Goal: Task Accomplishment & Management: Complete application form

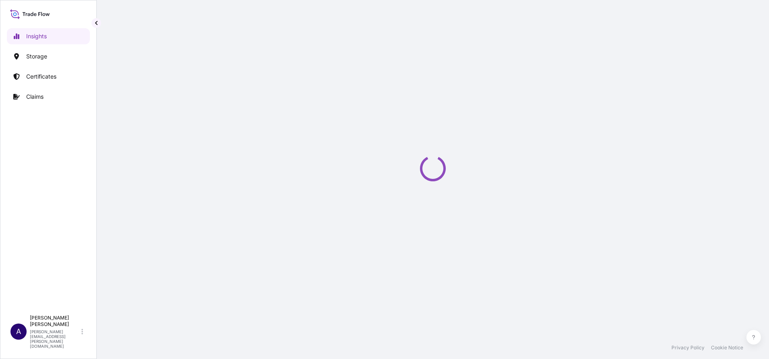
select select "2025"
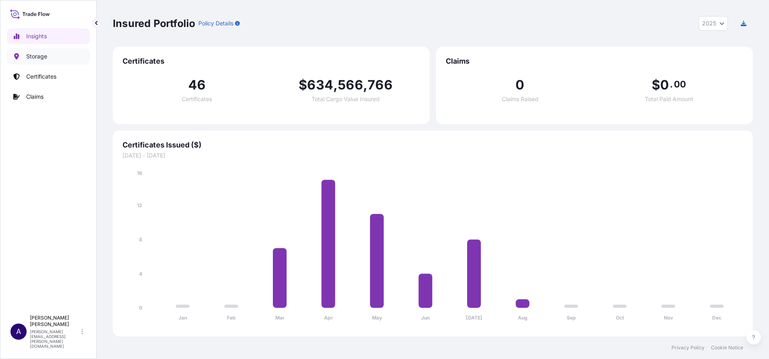
click at [39, 58] on p "Storage" at bounding box center [36, 56] width 21 height 8
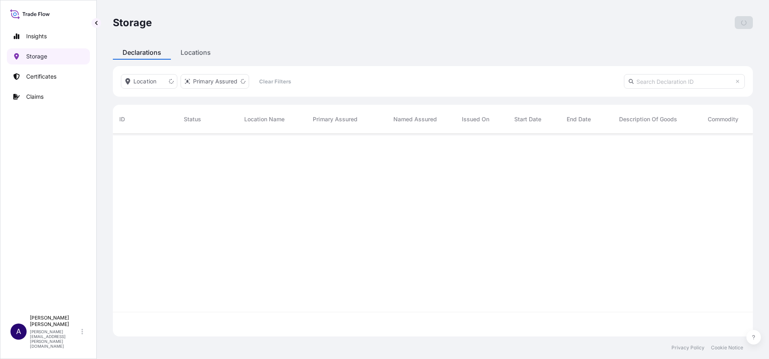
scroll to position [198, 631]
click at [716, 20] on p "Add Declaration" at bounding box center [726, 23] width 42 height 8
select select "USD"
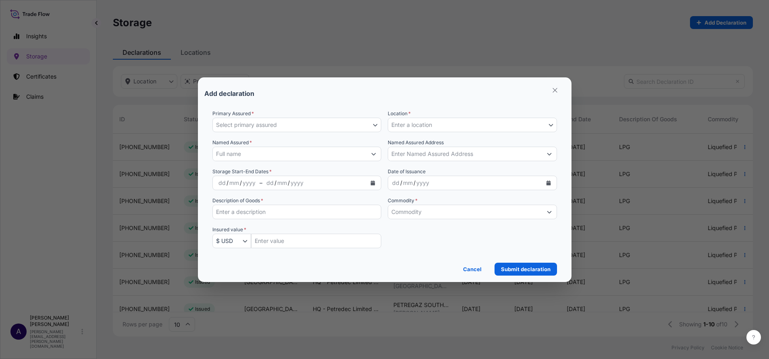
click at [372, 123] on button "Select primary assured" at bounding box center [297, 125] width 169 height 15
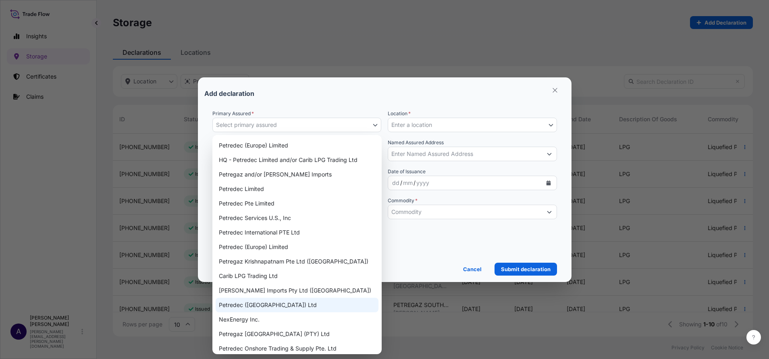
click at [295, 305] on div "Petredec ([GEOGRAPHIC_DATA]) Ltd" at bounding box center [297, 305] width 163 height 15
select select "31843"
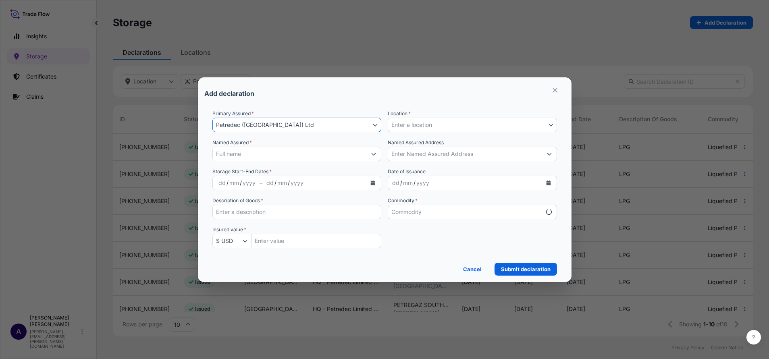
select select "mt"
click at [552, 124] on icon "Select Location" at bounding box center [551, 125] width 4 height 2
click at [519, 98] on div "Add declaration" at bounding box center [384, 93] width 361 height 19
click at [478, 272] on p "Cancel" at bounding box center [472, 269] width 19 height 8
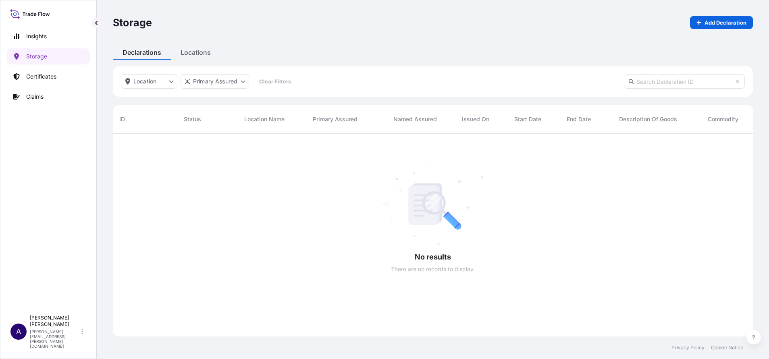
scroll to position [198, 631]
click at [199, 52] on div "Storage Add Declaration Declarations Locations Location Primary Assured Clear F…" at bounding box center [433, 168] width 673 height 337
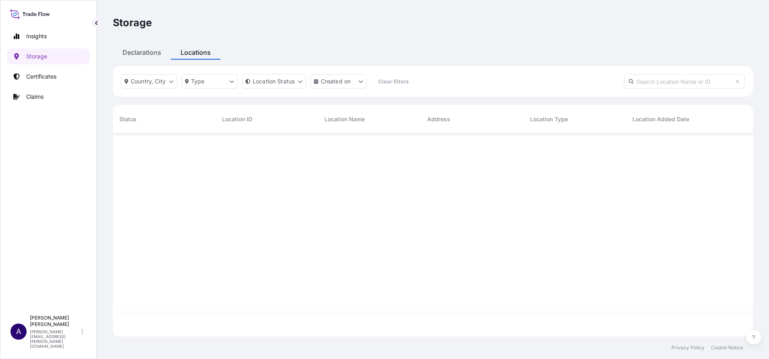
scroll to position [198, 631]
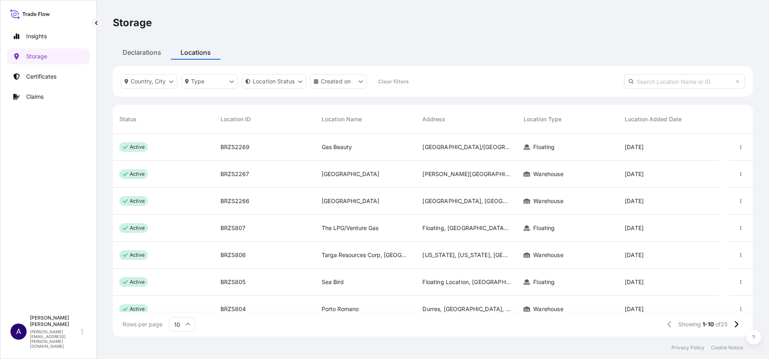
click at [138, 203] on p "active" at bounding box center [137, 201] width 15 height 6
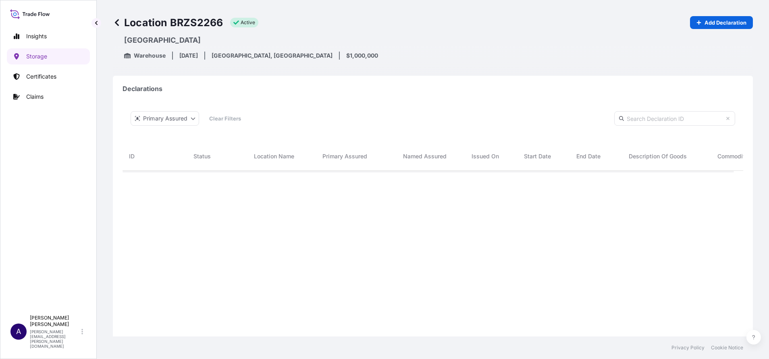
scroll to position [199, 603]
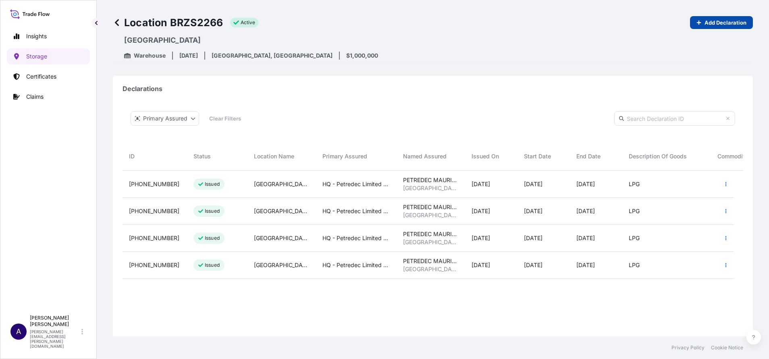
click at [714, 21] on p "Add Declaration" at bounding box center [726, 23] width 42 height 8
select select "2266"
select select "USD"
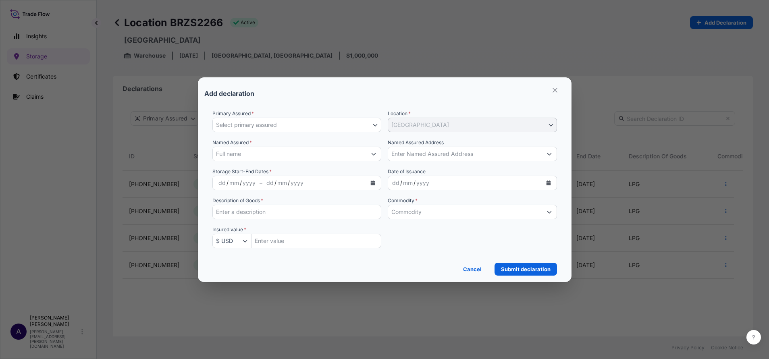
click at [374, 125] on icon "button" at bounding box center [375, 125] width 5 height 5
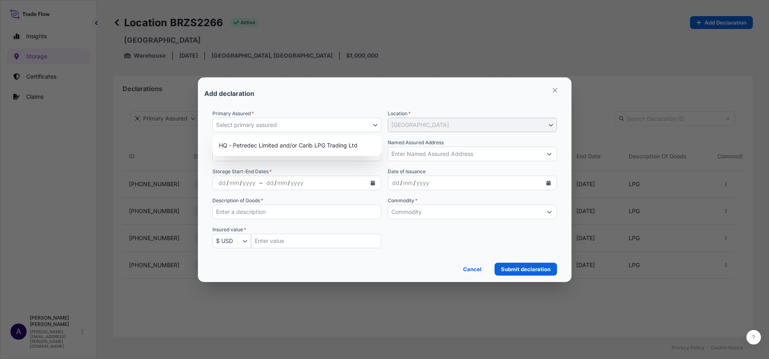
click at [369, 99] on div "Add declaration" at bounding box center [384, 93] width 361 height 19
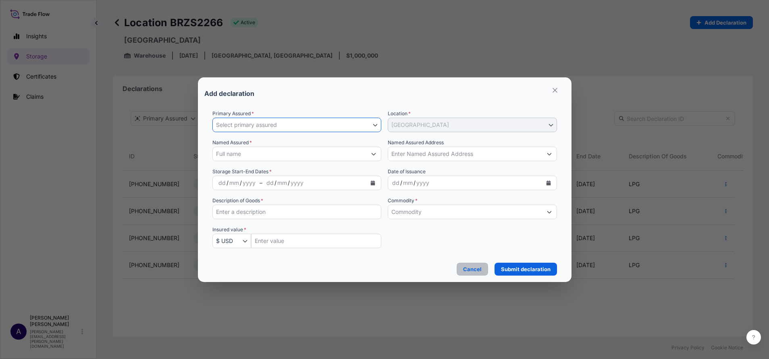
click at [473, 269] on p "Cancel" at bounding box center [472, 269] width 19 height 8
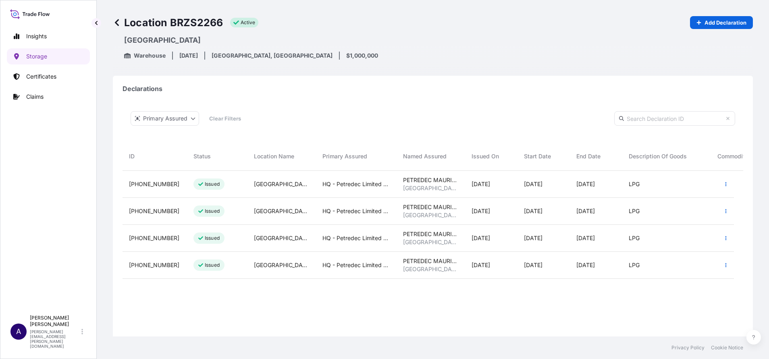
click at [642, 60] on div "Location BRZS2266 active Add Declaration Mauritius Warehouse [DATE] [GEOGRAPHIC…" at bounding box center [433, 38] width 640 height 76
click at [37, 55] on p "Storage" at bounding box center [36, 56] width 21 height 8
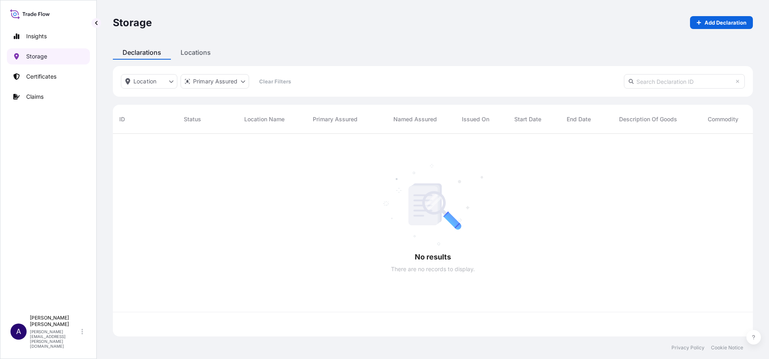
scroll to position [198, 631]
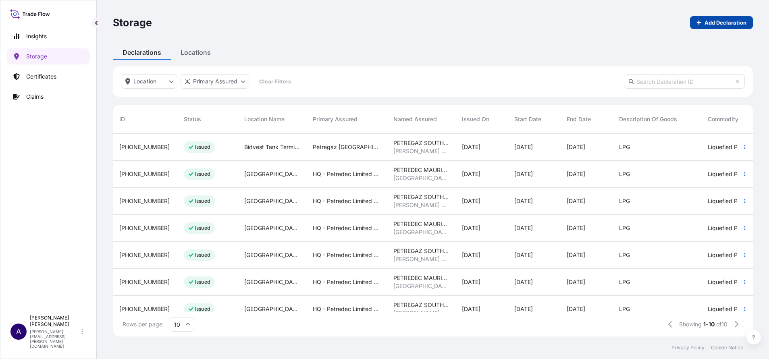
click at [715, 21] on p "Add Declaration" at bounding box center [726, 23] width 42 height 8
select select "USD"
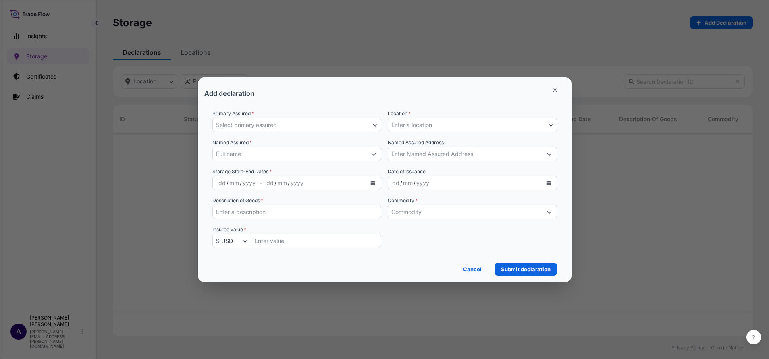
click at [374, 127] on icon "button" at bounding box center [375, 125] width 5 height 5
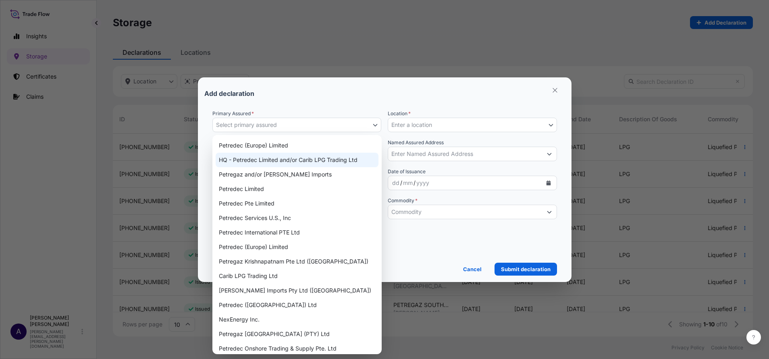
click at [317, 157] on div "HQ - Petredec Limited and/or Carib LPG Trading Ltd" at bounding box center [297, 160] width 163 height 15
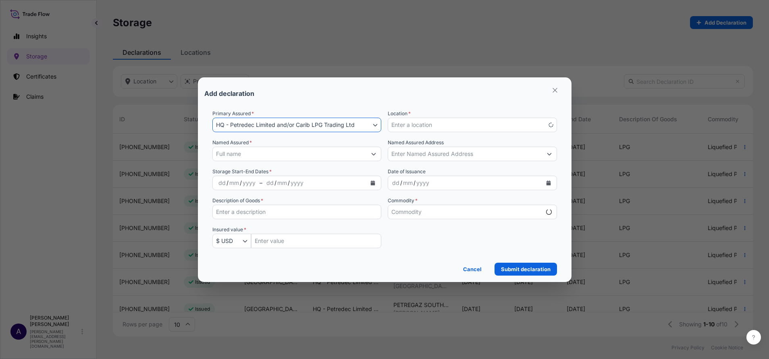
select select "mt"
click at [551, 123] on icon "Select Location" at bounding box center [551, 125] width 5 height 5
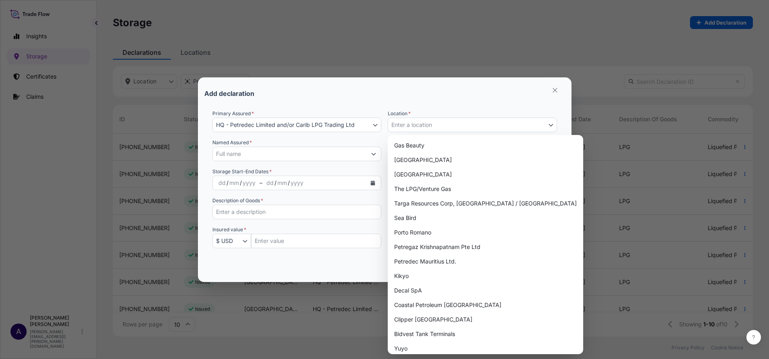
click at [551, 123] on icon "Select Location" at bounding box center [551, 125] width 5 height 5
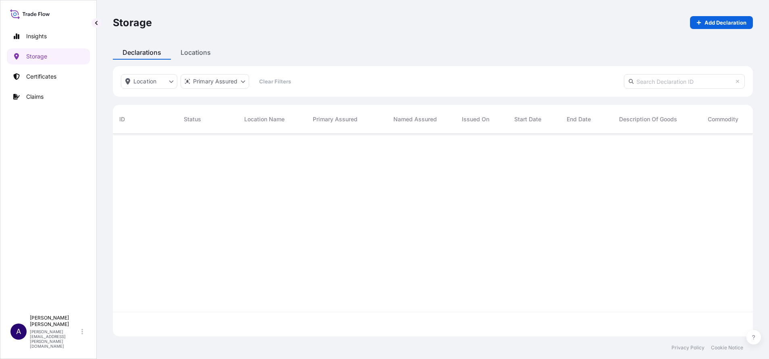
scroll to position [198, 631]
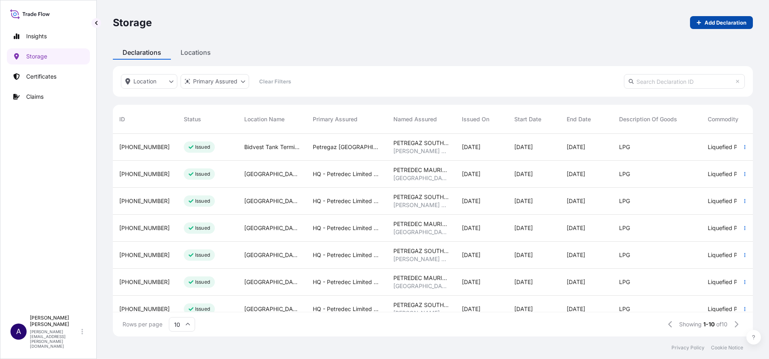
click at [711, 25] on p "Add Declaration" at bounding box center [726, 23] width 42 height 8
select select "USD"
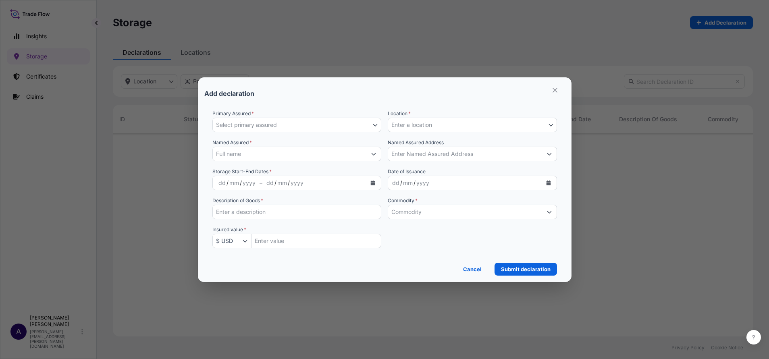
click at [373, 125] on button "Select primary assured" at bounding box center [297, 125] width 169 height 15
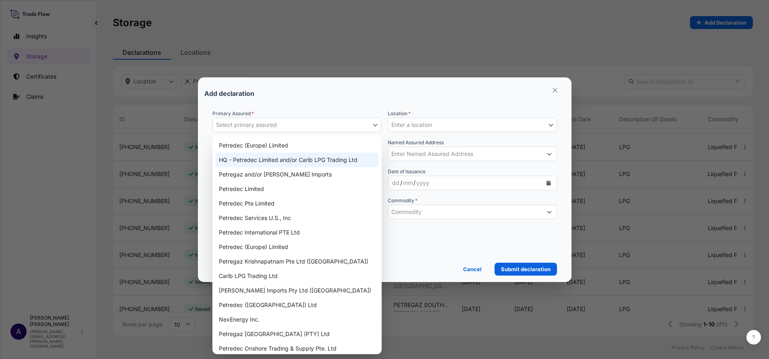
click at [298, 156] on div "HQ - Petredec Limited and/or Carib LPG Trading Ltd" at bounding box center [297, 160] width 163 height 15
select select "mt"
click at [294, 126] on button "HQ - Petredec Limited and/or Carib LPG Trading Ltd" at bounding box center [297, 125] width 169 height 15
click at [294, 126] on span "HQ - Petredec Limited and/or Carib LPG Trading Ltd" at bounding box center [285, 125] width 139 height 8
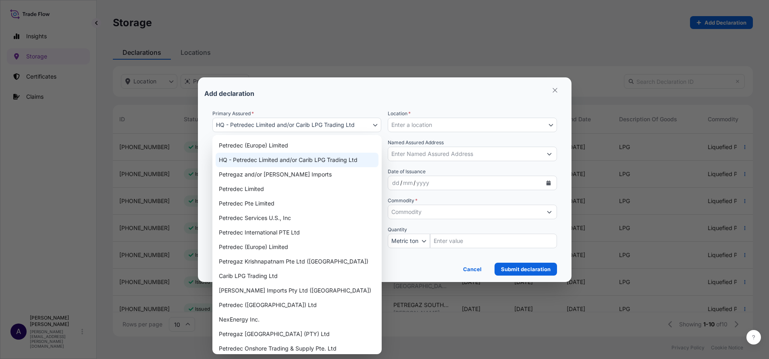
click at [294, 126] on span "HQ - Petredec Limited and/or Carib LPG Trading Ltd" at bounding box center [285, 125] width 139 height 8
